Goal: Task Accomplishment & Management: Manage account settings

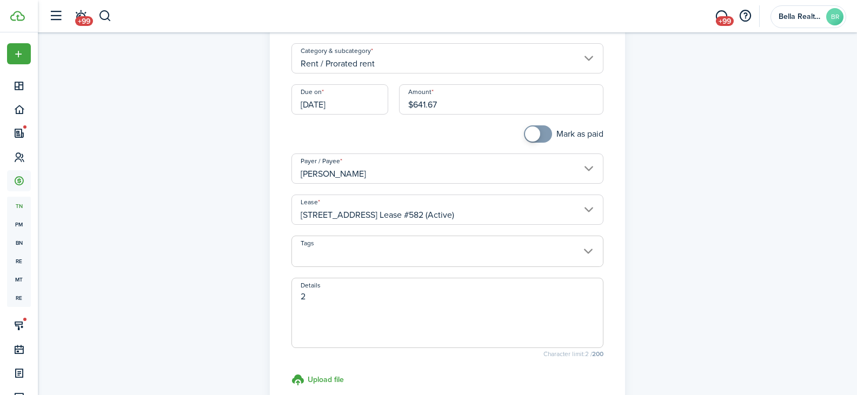
type textarea "2"
click at [343, 298] on textarea "Details" at bounding box center [447, 316] width 311 height 52
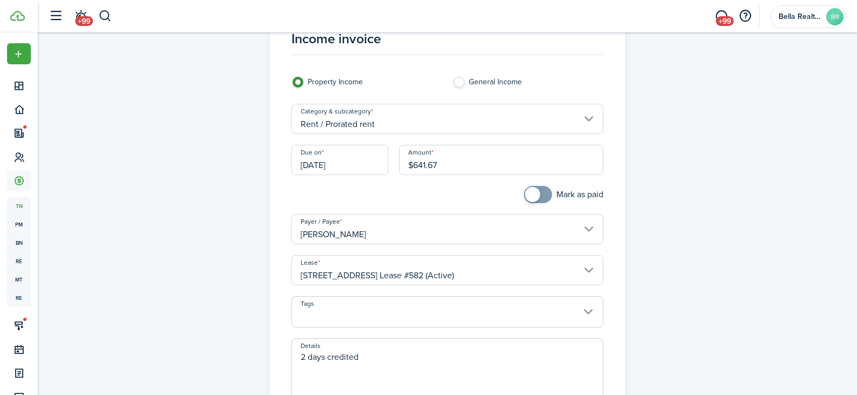
scroll to position [108, 0]
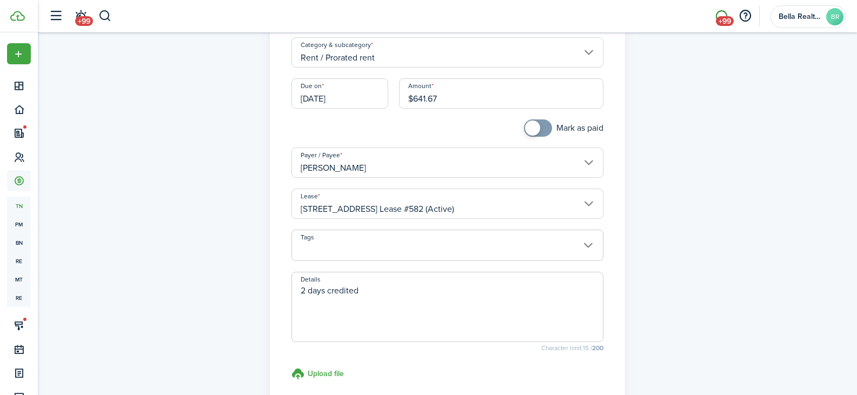
type textarea "2 days credited"
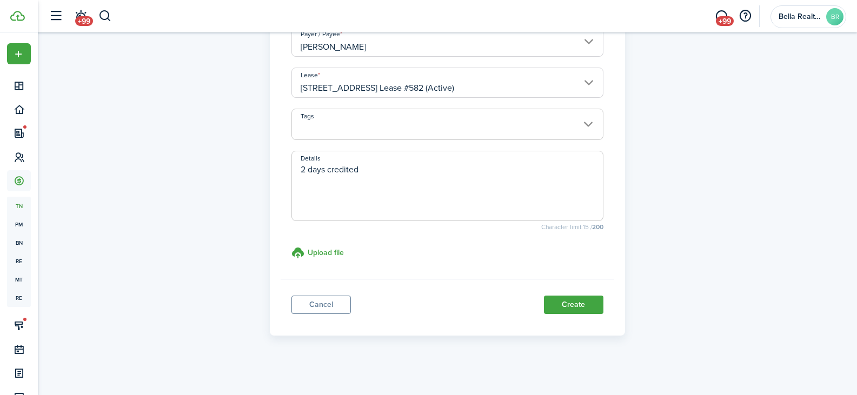
scroll to position [232, 0]
click at [566, 297] on button "Create" at bounding box center [573, 302] width 59 height 18
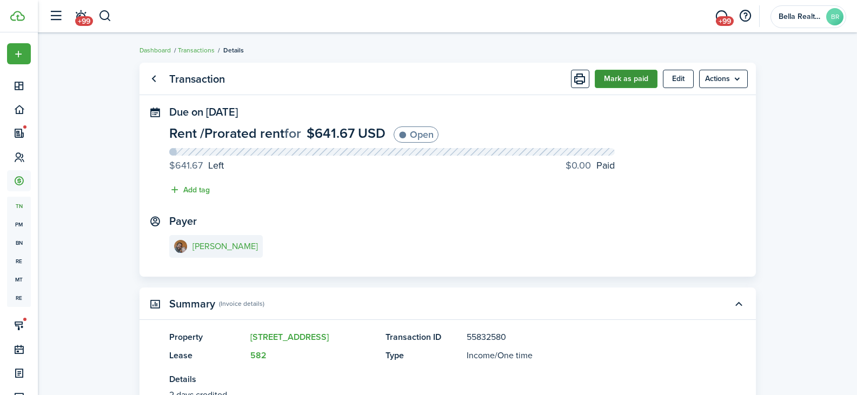
click at [613, 82] on button "Mark as paid" at bounding box center [625, 79] width 63 height 18
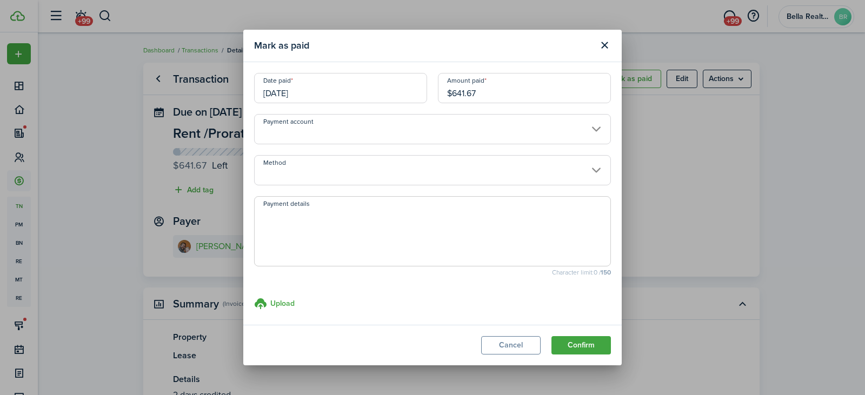
click at [390, 177] on input "Method" at bounding box center [432, 170] width 357 height 30
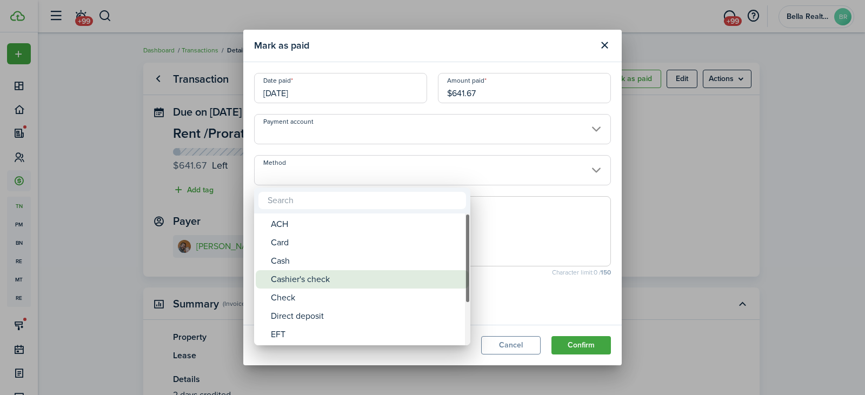
click at [323, 280] on div "Cashier's check" at bounding box center [366, 279] width 191 height 18
type input "Cashier's check"
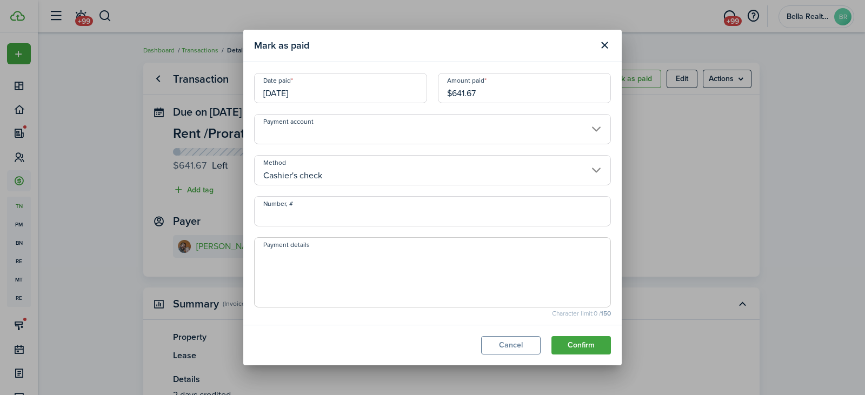
click at [302, 213] on input "Number, #" at bounding box center [432, 211] width 357 height 30
type input "9113236214"
drag, startPoint x: 433, startPoint y: 89, endPoint x: 396, endPoint y: 89, distance: 37.8
click at [396, 89] on div "Date paid [DATE] Amount paid $641.67" at bounding box center [432, 93] width 367 height 41
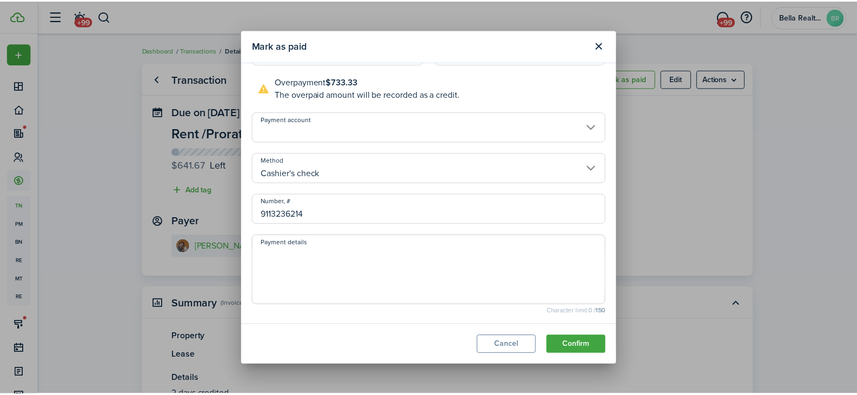
scroll to position [83, 0]
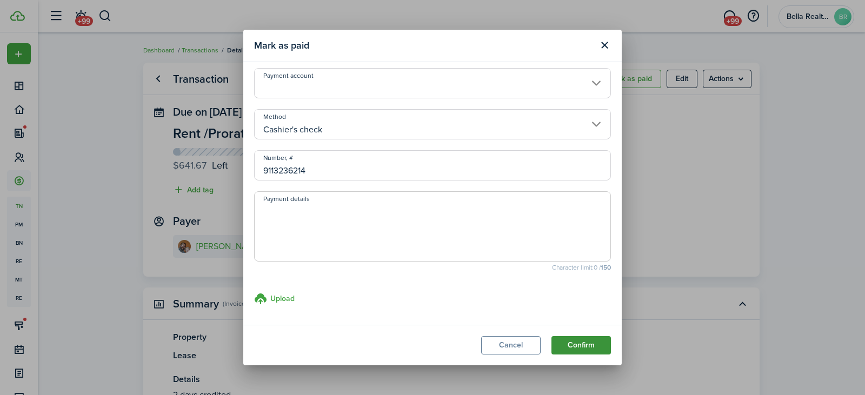
type input "$1,375.00"
click at [588, 349] on button "Confirm" at bounding box center [580, 345] width 59 height 18
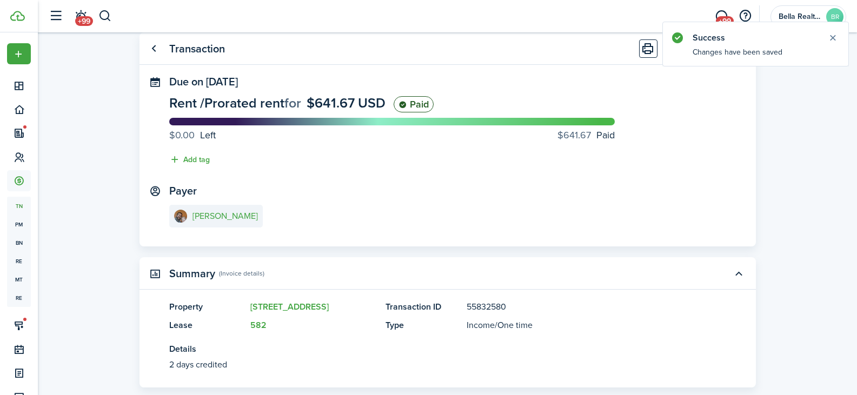
scroll to position [0, 0]
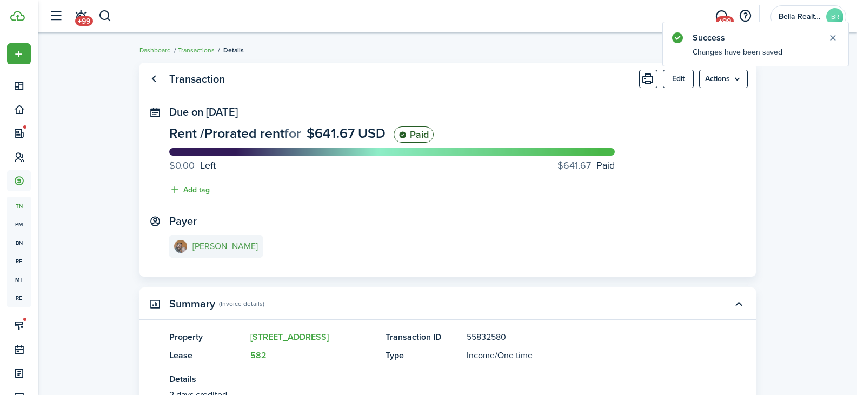
click at [219, 242] on e-details-info-title "[PERSON_NAME]" at bounding box center [224, 247] width 65 height 10
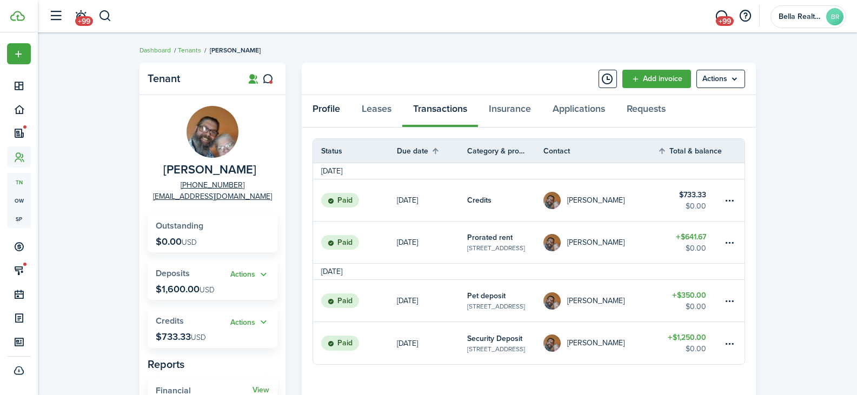
click at [329, 105] on link "Profile" at bounding box center [326, 111] width 49 height 32
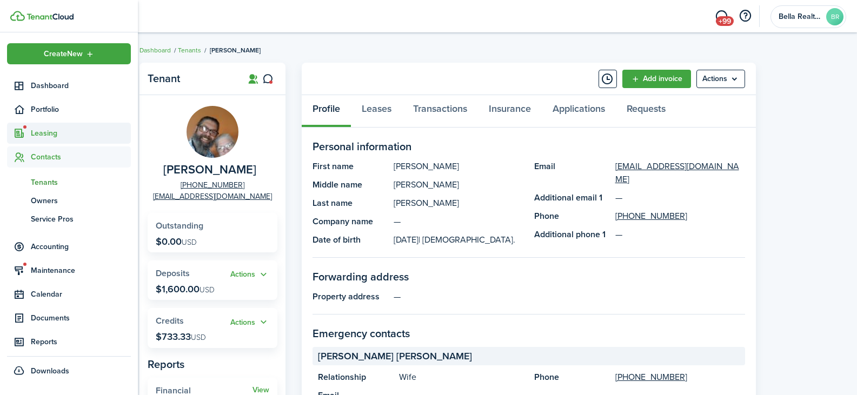
click at [44, 134] on span "Leasing" at bounding box center [81, 133] width 100 height 11
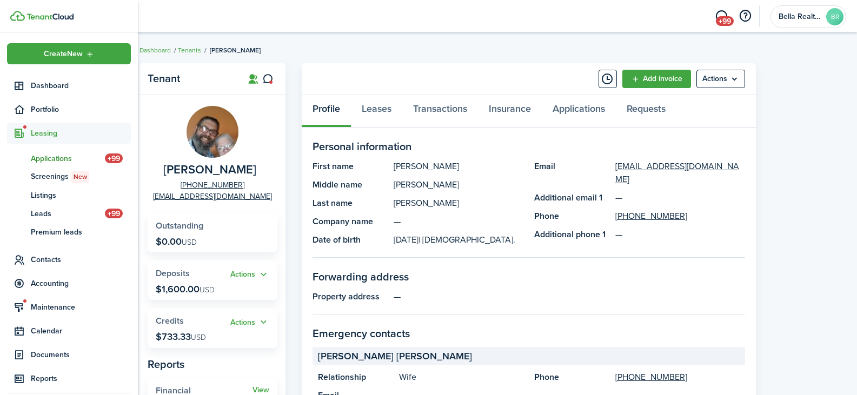
click at [40, 158] on span "Applications" at bounding box center [68, 158] width 74 height 11
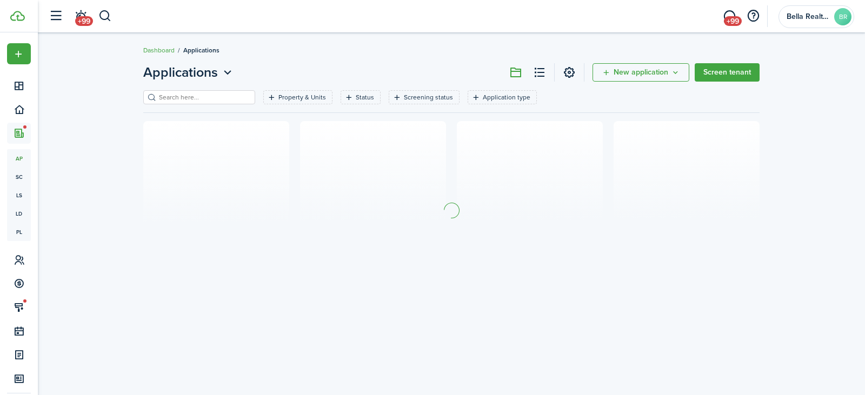
click at [171, 93] on input "search" at bounding box center [203, 97] width 95 height 10
type input "[PERSON_NAME]"
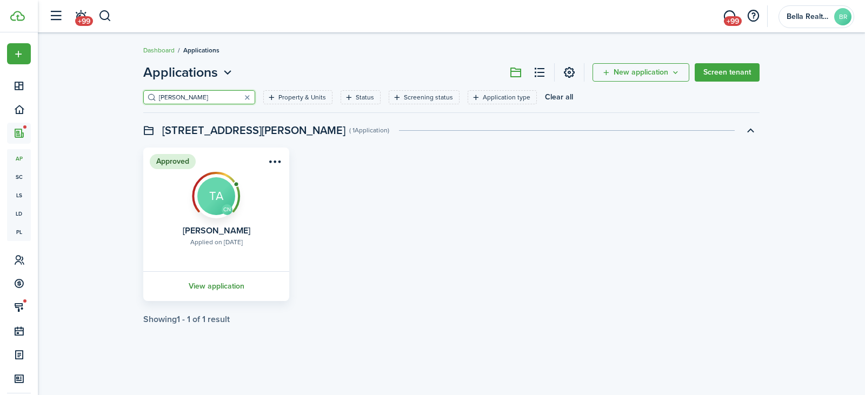
click at [211, 284] on link "View application" at bounding box center [216, 286] width 149 height 30
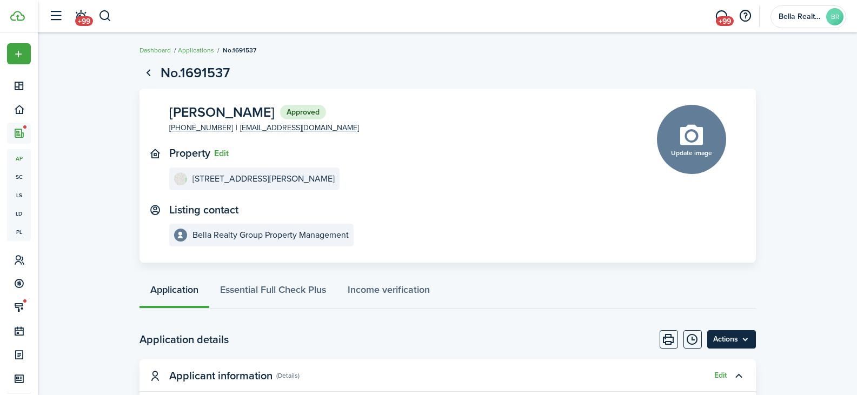
click at [721, 336] on menu-btn "Actions" at bounding box center [731, 339] width 49 height 18
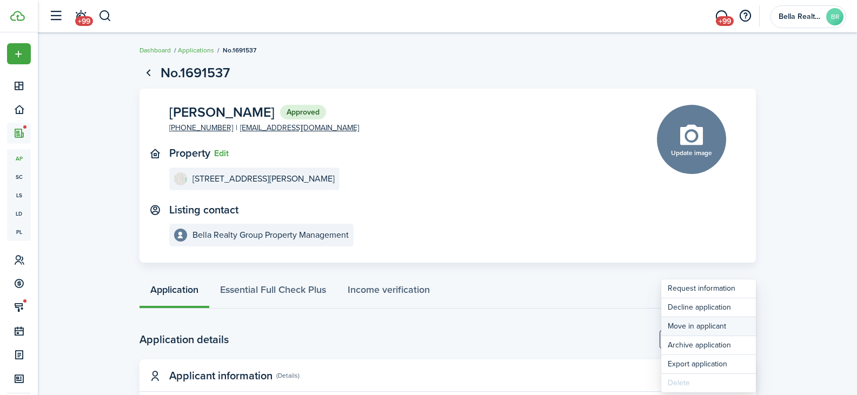
click at [677, 324] on button "Move in applicant" at bounding box center [708, 326] width 95 height 18
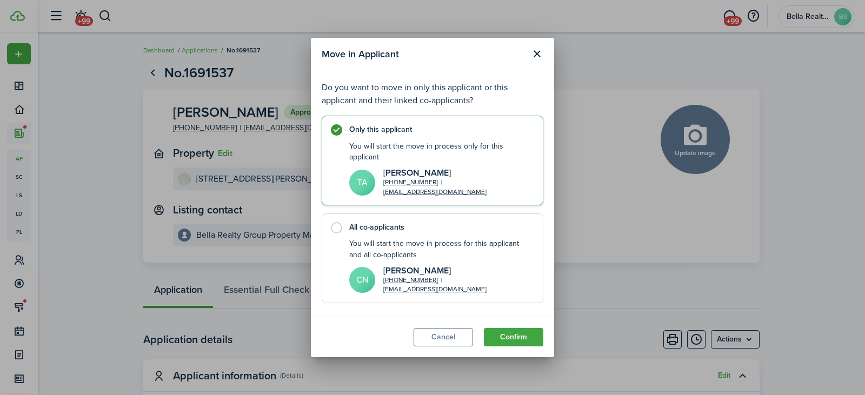
click at [332, 226] on label "All co-applicants You will start the move in process for this applicant and all…" at bounding box center [433, 258] width 222 height 90
radio input "false"
radio input "true"
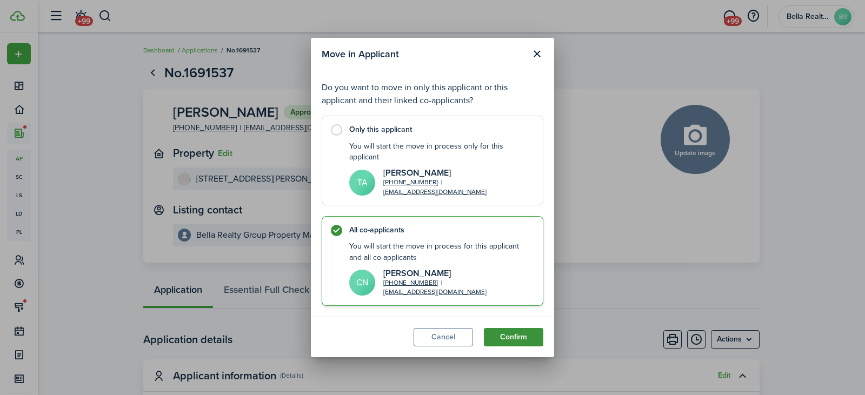
click at [523, 337] on button "Confirm" at bounding box center [513, 337] width 59 height 18
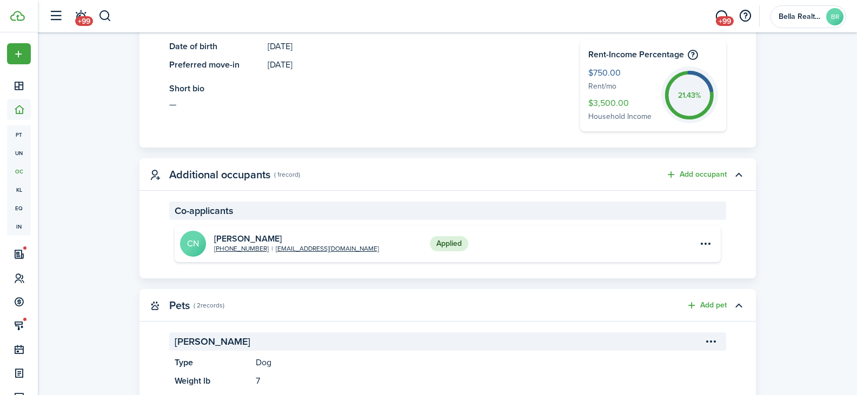
scroll to position [1, 0]
